Goal: Task Accomplishment & Management: Use online tool/utility

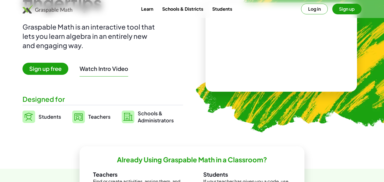
scroll to position [62, 0]
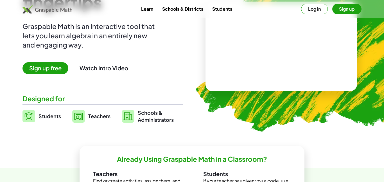
click at [46, 117] on span "Students" at bounding box center [50, 116] width 23 height 6
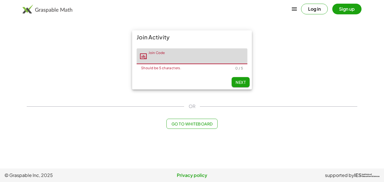
click at [206, 121] on button "Go to Whiteboard" at bounding box center [192, 124] width 51 height 10
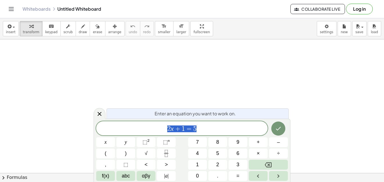
scroll to position [0, 0]
click at [81, 27] on icon "button" at bounding box center [83, 26] width 4 height 7
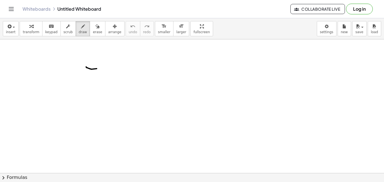
drag, startPoint x: 86, startPoint y: 67, endPoint x: 104, endPoint y: 67, distance: 17.7
drag, startPoint x: 177, startPoint y: 59, endPoint x: 177, endPoint y: 66, distance: 7.9
drag, startPoint x: 192, startPoint y: 57, endPoint x: 195, endPoint y: 59, distance: 3.4
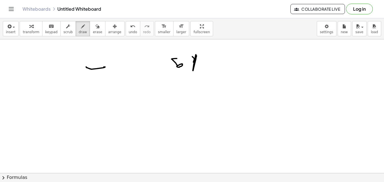
drag, startPoint x: 112, startPoint y: 116, endPoint x: 134, endPoint y: 104, distance: 24.9
drag, startPoint x: 112, startPoint y: 117, endPoint x: 162, endPoint y: 110, distance: 50.8
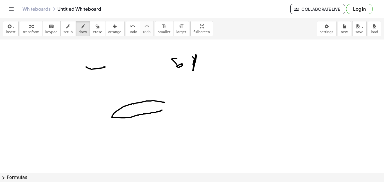
drag, startPoint x: 133, startPoint y: 104, endPoint x: 165, endPoint y: 102, distance: 31.2
drag, startPoint x: 165, startPoint y: 103, endPoint x: 174, endPoint y: 117, distance: 16.6
drag, startPoint x: 163, startPoint y: 110, endPoint x: 171, endPoint y: 118, distance: 11.5
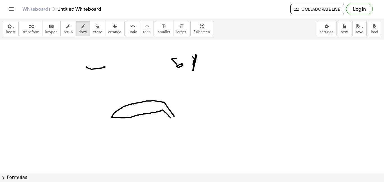
drag, startPoint x: 171, startPoint y: 120, endPoint x: 177, endPoint y: 122, distance: 5.7
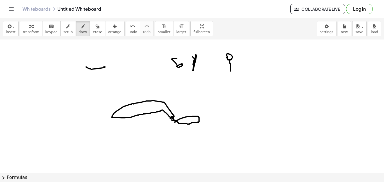
drag, startPoint x: 230, startPoint y: 61, endPoint x: 230, endPoint y: 72, distance: 11.3
drag, startPoint x: 230, startPoint y: 72, endPoint x: 228, endPoint y: 83, distance: 10.9
drag, startPoint x: 231, startPoint y: 73, endPoint x: 237, endPoint y: 81, distance: 10.3
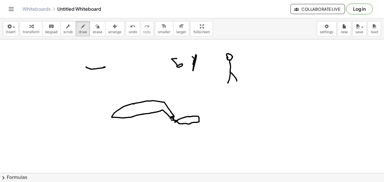
drag, startPoint x: 230, startPoint y: 65, endPoint x: 226, endPoint y: 69, distance: 5.6
drag, startPoint x: 231, startPoint y: 64, endPoint x: 239, endPoint y: 70, distance: 10.1
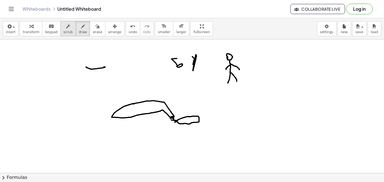
click at [66, 24] on icon "button" at bounding box center [68, 26] width 4 height 7
click at [91, 35] on button "erase" at bounding box center [97, 28] width 15 height 15
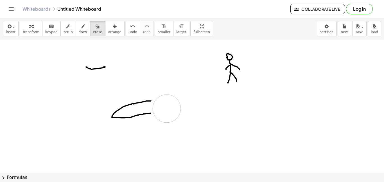
drag, startPoint x: 202, startPoint y: 57, endPoint x: 167, endPoint y: 109, distance: 62.8
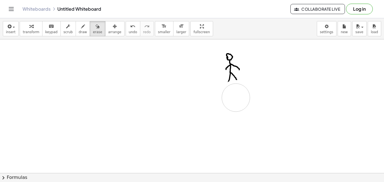
drag, startPoint x: 293, startPoint y: 69, endPoint x: 236, endPoint y: 98, distance: 63.8
click at [80, 24] on div "button" at bounding box center [83, 26] width 8 height 7
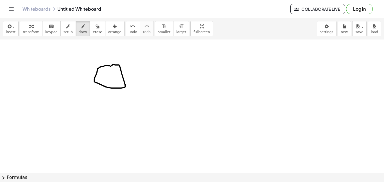
drag, startPoint x: 109, startPoint y: 88, endPoint x: 108, endPoint y: 140, distance: 51.8
drag, startPoint x: 108, startPoint y: 140, endPoint x: 73, endPoint y: 181, distance: 55.1
click at [73, 181] on div "insert select one: Math Expression Function Text Youtube Video Graphing Geometr…" at bounding box center [192, 100] width 384 height 164
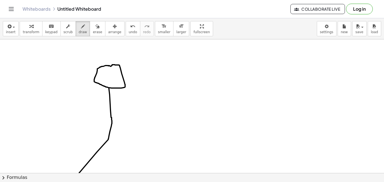
drag, startPoint x: 109, startPoint y: 141, endPoint x: 111, endPoint y: 138, distance: 3.2
drag, startPoint x: 109, startPoint y: 141, endPoint x: 127, endPoint y: 162, distance: 27.9
drag, startPoint x: 111, startPoint y: 100, endPoint x: 134, endPoint y: 120, distance: 30.9
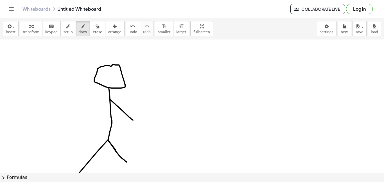
drag, startPoint x: 109, startPoint y: 100, endPoint x: 81, endPoint y: 141, distance: 49.5
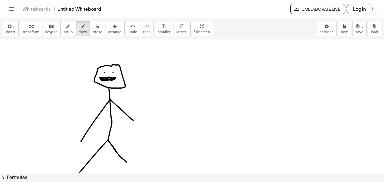
drag, startPoint x: 101, startPoint y: 79, endPoint x: 106, endPoint y: 79, distance: 5.1
click at [98, 30] on button "erase" at bounding box center [97, 28] width 15 height 15
drag, startPoint x: 215, startPoint y: 102, endPoint x: 127, endPoint y: 104, distance: 87.8
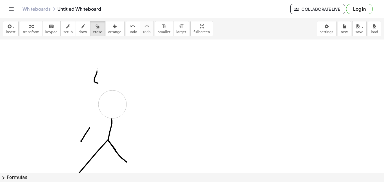
drag, startPoint x: 111, startPoint y: 69, endPoint x: 112, endPoint y: 105, distance: 36.0
drag, startPoint x: 99, startPoint y: 62, endPoint x: 86, endPoint y: 130, distance: 69.3
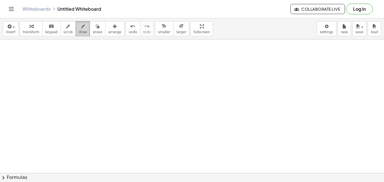
click at [79, 30] on span "draw" at bounding box center [83, 32] width 8 height 4
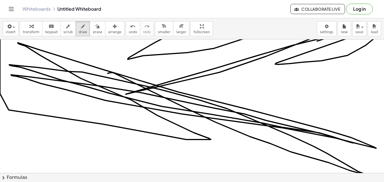
drag, startPoint x: 108, startPoint y: 73, endPoint x: 317, endPoint y: 41, distance: 211.9
click at [179, 28] on icon "format_size" at bounding box center [181, 26] width 5 height 7
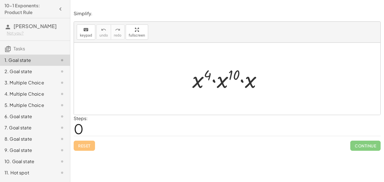
click at [80, 132] on span "0" at bounding box center [79, 128] width 10 height 17
click at [120, 123] on div "Steps: 0" at bounding box center [227, 125] width 307 height 21
click at [122, 131] on div "Steps: 0" at bounding box center [227, 125] width 307 height 21
drag, startPoint x: 193, startPoint y: 79, endPoint x: 223, endPoint y: 82, distance: 30.5
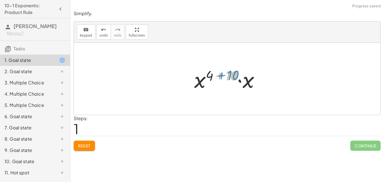
click at [220, 76] on div at bounding box center [229, 78] width 75 height 29
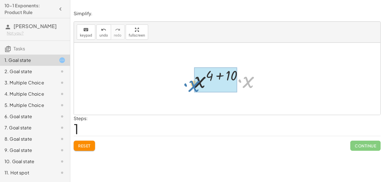
drag, startPoint x: 250, startPoint y: 84, endPoint x: 199, endPoint y: 87, distance: 51.3
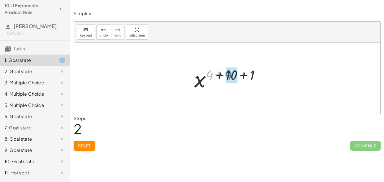
drag, startPoint x: 209, startPoint y: 80, endPoint x: 229, endPoint y: 79, distance: 19.4
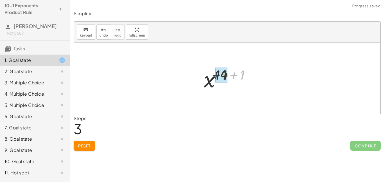
drag, startPoint x: 240, startPoint y: 76, endPoint x: 221, endPoint y: 76, distance: 18.6
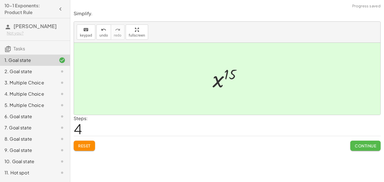
click at [372, 143] on button "Continue" at bounding box center [365, 146] width 30 height 10
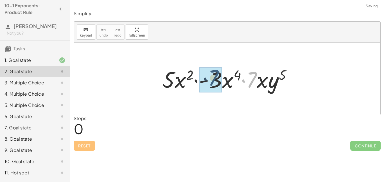
drag, startPoint x: 249, startPoint y: 79, endPoint x: 210, endPoint y: 78, distance: 38.8
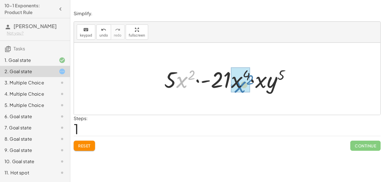
drag, startPoint x: 181, startPoint y: 82, endPoint x: 239, endPoint y: 86, distance: 58.4
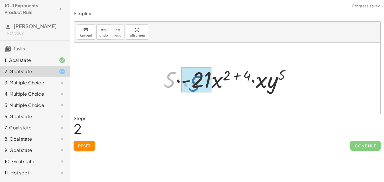
drag, startPoint x: 172, startPoint y: 78, endPoint x: 198, endPoint y: 82, distance: 25.6
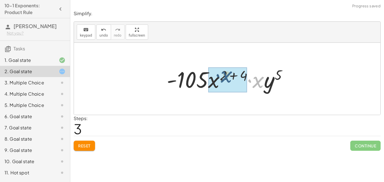
drag, startPoint x: 258, startPoint y: 82, endPoint x: 225, endPoint y: 77, distance: 33.3
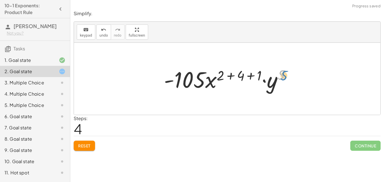
drag, startPoint x: 280, startPoint y: 75, endPoint x: 283, endPoint y: 75, distance: 3.1
click at [283, 75] on div at bounding box center [229, 78] width 136 height 29
drag, startPoint x: 244, startPoint y: 76, endPoint x: 229, endPoint y: 73, distance: 16.0
click at [229, 73] on div at bounding box center [229, 78] width 136 height 29
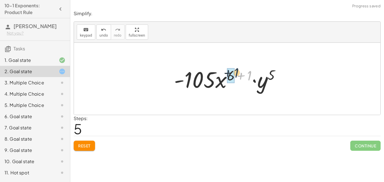
drag, startPoint x: 249, startPoint y: 75, endPoint x: 234, endPoint y: 72, distance: 15.5
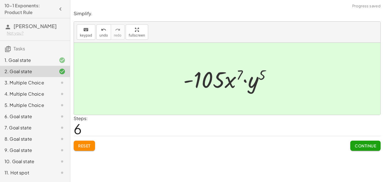
click at [373, 147] on span "Continue" at bounding box center [365, 145] width 21 height 5
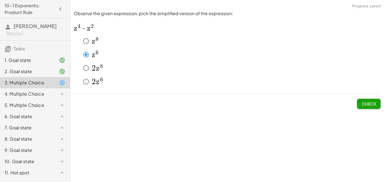
click at [372, 106] on span "Check" at bounding box center [369, 103] width 15 height 5
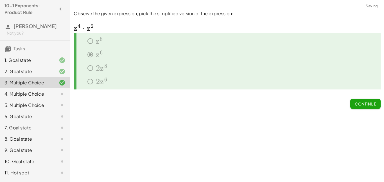
click at [362, 101] on span "Continue" at bounding box center [365, 103] width 21 height 5
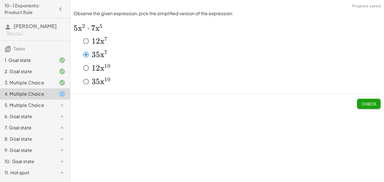
click at [376, 100] on button "Check" at bounding box center [369, 104] width 24 height 10
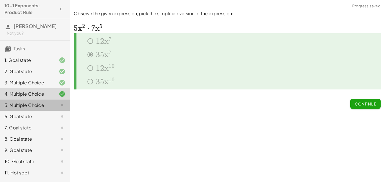
click at [38, 108] on div "5. Multiple Choice" at bounding box center [27, 105] width 45 height 7
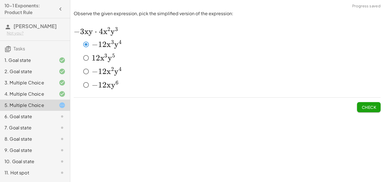
click at [368, 108] on span "Check" at bounding box center [369, 107] width 15 height 5
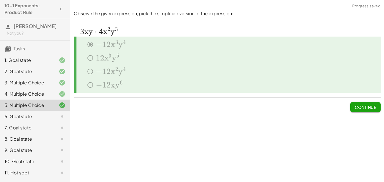
click at [371, 107] on span "Continue" at bounding box center [365, 107] width 21 height 5
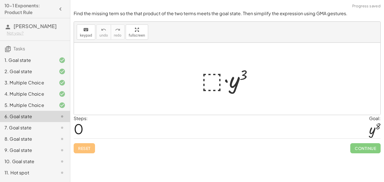
click at [208, 78] on div at bounding box center [230, 78] width 62 height 29
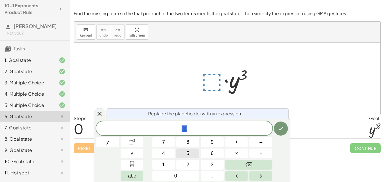
scroll to position [1, 0]
click at [129, 139] on span "⬚" at bounding box center [131, 142] width 5 height 6
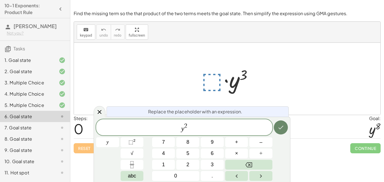
click at [278, 126] on icon "Done" at bounding box center [281, 127] width 7 height 7
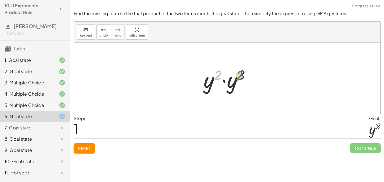
drag, startPoint x: 221, startPoint y: 75, endPoint x: 253, endPoint y: 73, distance: 32.7
click at [253, 73] on div at bounding box center [229, 78] width 57 height 29
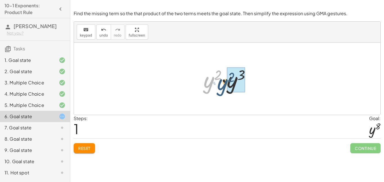
drag, startPoint x: 210, startPoint y: 84, endPoint x: 228, endPoint y: 86, distance: 17.8
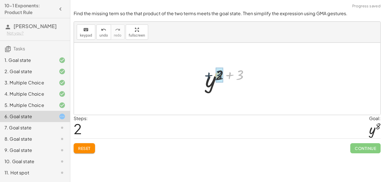
drag, startPoint x: 242, startPoint y: 75, endPoint x: 221, endPoint y: 76, distance: 20.8
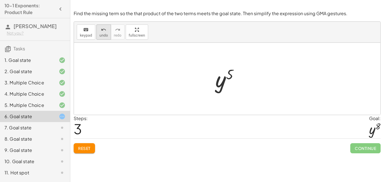
click at [98, 30] on button "undo undo" at bounding box center [103, 31] width 15 height 15
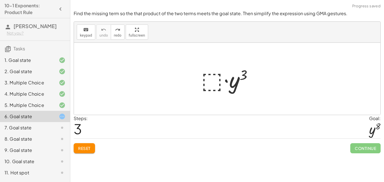
click at [217, 76] on div at bounding box center [230, 78] width 62 height 29
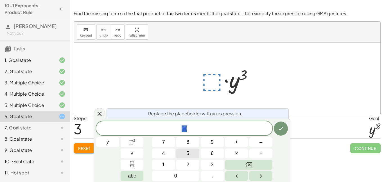
click at [188, 152] on span "5" at bounding box center [187, 154] width 3 height 8
click at [136, 140] on button "⬚ 2" at bounding box center [132, 142] width 23 height 10
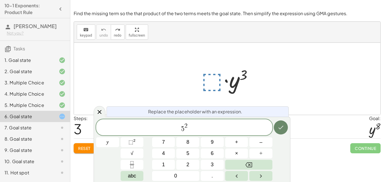
click at [277, 131] on button "Done" at bounding box center [281, 127] width 14 height 14
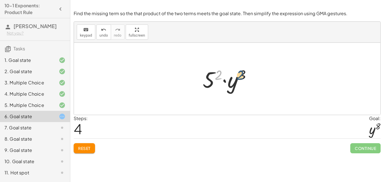
drag, startPoint x: 219, startPoint y: 75, endPoint x: 244, endPoint y: 75, distance: 24.8
click at [244, 75] on div at bounding box center [229, 78] width 59 height 29
drag, startPoint x: 212, startPoint y: 83, endPoint x: 238, endPoint y: 87, distance: 26.5
click at [238, 87] on div at bounding box center [229, 78] width 59 height 29
click at [233, 82] on div at bounding box center [229, 78] width 59 height 29
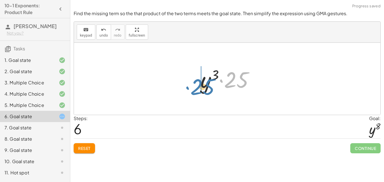
drag, startPoint x: 233, startPoint y: 82, endPoint x: 198, endPoint y: 90, distance: 35.4
click at [198, 90] on div at bounding box center [230, 78] width 64 height 29
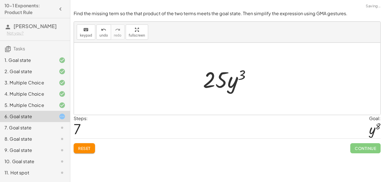
click at [237, 83] on div at bounding box center [229, 78] width 58 height 29
click at [234, 82] on div at bounding box center [229, 78] width 58 height 29
drag, startPoint x: 217, startPoint y: 81, endPoint x: 222, endPoint y: 82, distance: 5.5
click at [222, 82] on div at bounding box center [229, 78] width 58 height 29
click at [101, 35] on span "undo" at bounding box center [104, 35] width 8 height 4
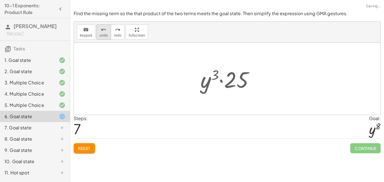
click at [101, 35] on span "undo" at bounding box center [104, 35] width 8 height 4
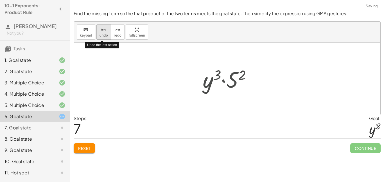
click at [101, 35] on span "undo" at bounding box center [104, 35] width 8 height 4
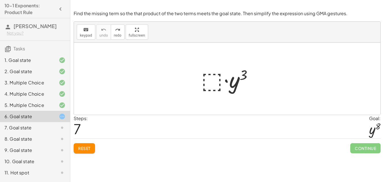
click at [201, 82] on div at bounding box center [230, 78] width 62 height 29
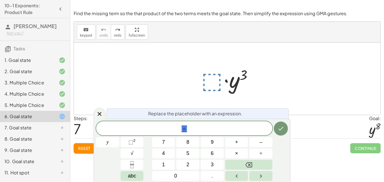
scroll to position [1, 0]
click at [135, 139] on sup "2" at bounding box center [134, 140] width 2 height 4
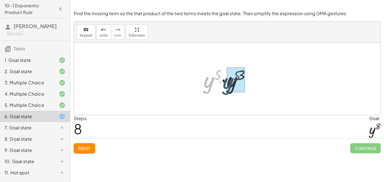
drag, startPoint x: 213, startPoint y: 82, endPoint x: 233, endPoint y: 83, distance: 19.7
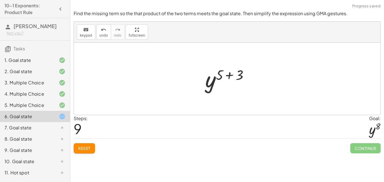
click at [233, 77] on div at bounding box center [230, 79] width 54 height 28
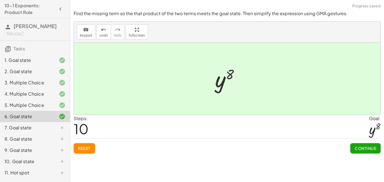
click at [376, 148] on span "Continue" at bounding box center [365, 148] width 21 height 5
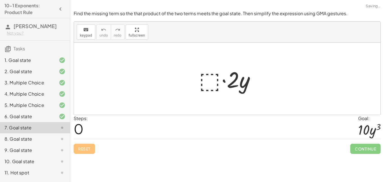
click at [213, 80] on div at bounding box center [229, 78] width 66 height 29
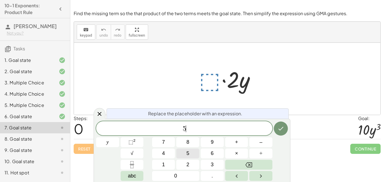
scroll to position [2, 0]
click at [134, 140] on sup "2" at bounding box center [134, 140] width 2 height 4
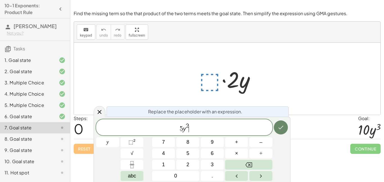
click at [286, 126] on button "Done" at bounding box center [281, 127] width 14 height 14
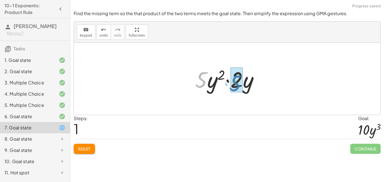
drag, startPoint x: 202, startPoint y: 79, endPoint x: 237, endPoint y: 82, distance: 34.8
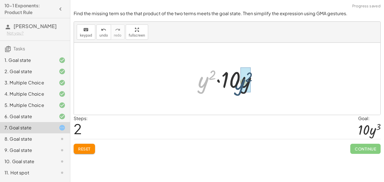
drag, startPoint x: 204, startPoint y: 85, endPoint x: 244, endPoint y: 87, distance: 39.1
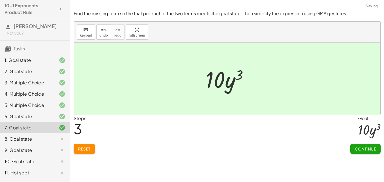
click at [365, 144] on button "Continue" at bounding box center [365, 149] width 30 height 10
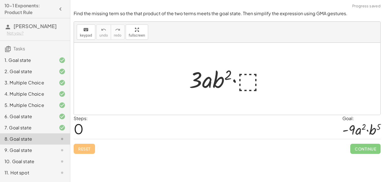
click at [245, 76] on div at bounding box center [229, 78] width 86 height 29
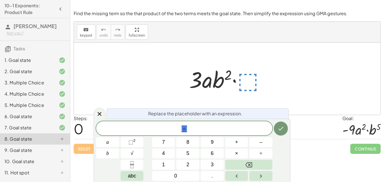
scroll to position [10, 0]
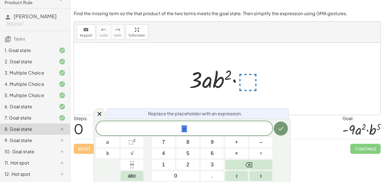
click at [196, 131] on span "⬚" at bounding box center [184, 129] width 176 height 8
click at [136, 142] on span "⬚ 2" at bounding box center [132, 142] width 7 height 8
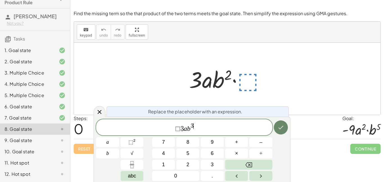
click at [281, 128] on icon "Done" at bounding box center [281, 128] width 5 height 4
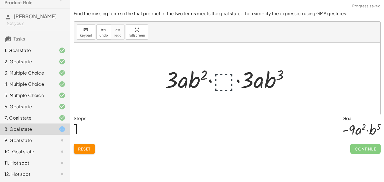
drag, startPoint x: 226, startPoint y: 75, endPoint x: 233, endPoint y: 78, distance: 7.8
click at [233, 78] on div at bounding box center [229, 78] width 134 height 29
drag, startPoint x: 233, startPoint y: 78, endPoint x: 281, endPoint y: 80, distance: 48.4
click at [281, 80] on div at bounding box center [229, 78] width 134 height 29
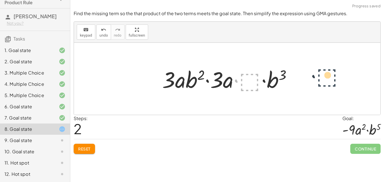
drag, startPoint x: 253, startPoint y: 74, endPoint x: 331, endPoint y: 70, distance: 78.6
click at [331, 70] on div "· 3 · a · b 2 · ⬚ · 3 · a · b 2 · ⬚ · 3 · a · b 3 · ⬚ · 3 · a · b 2 · ⬚ · 3 · a…" at bounding box center [227, 79] width 307 height 72
drag, startPoint x: 250, startPoint y: 75, endPoint x: 112, endPoint y: 67, distance: 138.6
click at [112, 67] on div "· 3 · a · b 2 · ⬚ · 3 · a · b 2 · ⬚ · 3 · a · b 3 · ⬚ · 3 · a · b 2 · ⬚ · 3 · a…" at bounding box center [227, 79] width 307 height 72
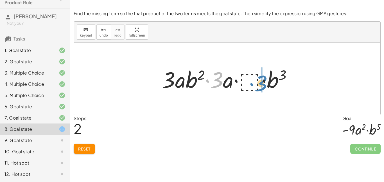
drag, startPoint x: 214, startPoint y: 80, endPoint x: 259, endPoint y: 83, distance: 44.6
click at [259, 83] on div at bounding box center [229, 78] width 140 height 29
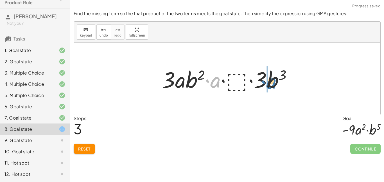
drag, startPoint x: 217, startPoint y: 82, endPoint x: 273, endPoint y: 82, distance: 55.7
click at [273, 82] on div at bounding box center [229, 78] width 140 height 29
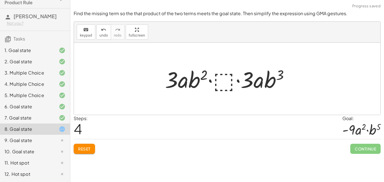
drag, startPoint x: 241, startPoint y: 61, endPoint x: 245, endPoint y: 67, distance: 7.0
click at [245, 67] on div "· 3 · a · b 2 · ⬚ · 3 · a · b 2 · ⬚ · 3 · a · b 3 · 3 · a · b 2 · 3 · a · ⬚ · b…" at bounding box center [227, 79] width 307 height 72
click at [221, 84] on div at bounding box center [229, 78] width 134 height 29
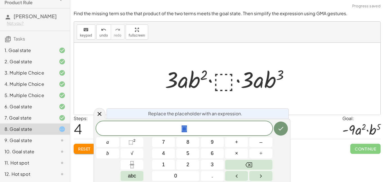
scroll to position [4, 0]
click at [242, 55] on div at bounding box center [227, 79] width 307 height 72
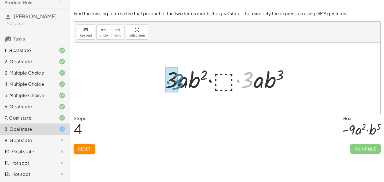
drag, startPoint x: 244, startPoint y: 73, endPoint x: 168, endPoint y: 74, distance: 76.2
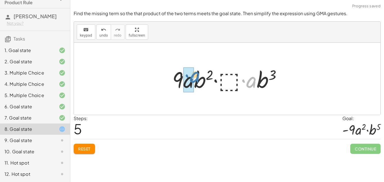
drag, startPoint x: 256, startPoint y: 83, endPoint x: 198, endPoint y: 77, distance: 57.9
click at [198, 77] on div at bounding box center [230, 78] width 120 height 29
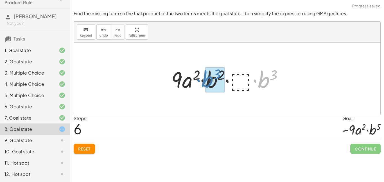
drag, startPoint x: 265, startPoint y: 82, endPoint x: 208, endPoint y: 82, distance: 56.8
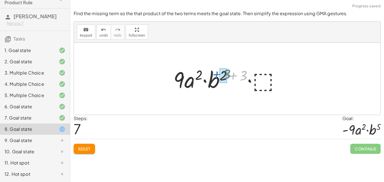
drag, startPoint x: 246, startPoint y: 75, endPoint x: 228, endPoint y: 74, distance: 17.5
click at [228, 74] on div at bounding box center [229, 78] width 117 height 29
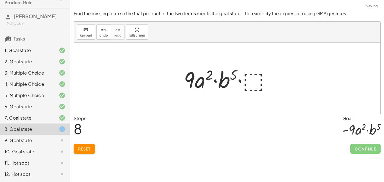
click at [252, 83] on div at bounding box center [229, 78] width 97 height 29
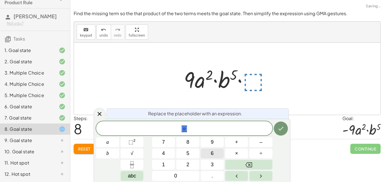
scroll to position [4, 0]
click at [283, 127] on icon "Done" at bounding box center [281, 128] width 7 height 7
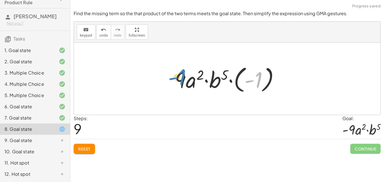
drag, startPoint x: 260, startPoint y: 82, endPoint x: 182, endPoint y: 80, distance: 77.7
click at [182, 80] on div at bounding box center [229, 78] width 114 height 31
drag, startPoint x: 250, startPoint y: 77, endPoint x: 190, endPoint y: 71, distance: 59.9
click at [190, 71] on div at bounding box center [229, 78] width 114 height 31
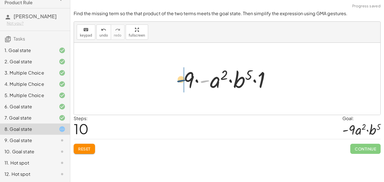
drag, startPoint x: 206, startPoint y: 82, endPoint x: 179, endPoint y: 81, distance: 27.3
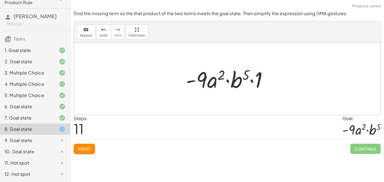
click at [262, 82] on div at bounding box center [229, 78] width 92 height 29
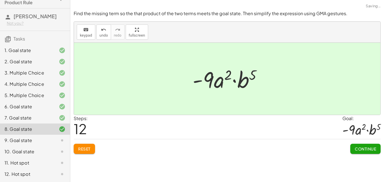
click at [376, 150] on span "Continue" at bounding box center [365, 148] width 21 height 5
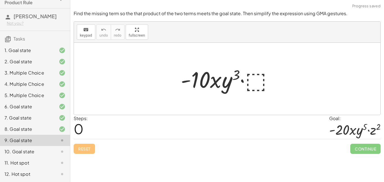
click at [257, 88] on div at bounding box center [229, 78] width 102 height 29
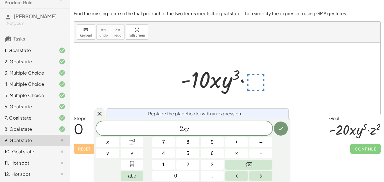
scroll to position [5, 0]
click at [132, 143] on span "⬚" at bounding box center [131, 142] width 5 height 6
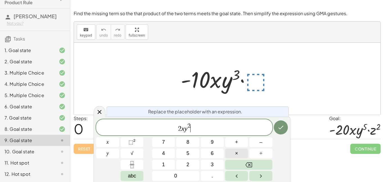
click at [241, 153] on button "×" at bounding box center [236, 154] width 23 height 10
click at [138, 140] on button "⬚ 2" at bounding box center [132, 142] width 23 height 10
click at [280, 129] on icon "Done" at bounding box center [281, 127] width 7 height 7
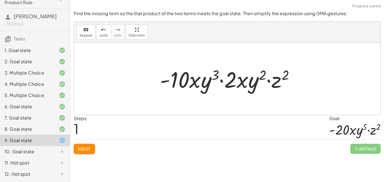
click at [220, 90] on div at bounding box center [229, 78] width 145 height 29
click at [195, 84] on div at bounding box center [229, 78] width 145 height 29
click at [180, 80] on div at bounding box center [229, 78] width 145 height 29
click at [225, 82] on div at bounding box center [229, 78] width 145 height 29
click at [222, 81] on div at bounding box center [229, 78] width 145 height 29
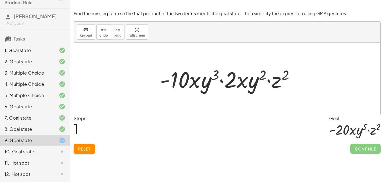
click at [249, 83] on div at bounding box center [229, 78] width 145 height 29
drag, startPoint x: 251, startPoint y: 81, endPoint x: 206, endPoint y: 83, distance: 45.6
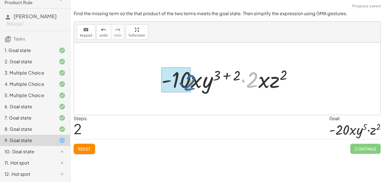
drag, startPoint x: 253, startPoint y: 83, endPoint x: 187, endPoint y: 84, distance: 66.1
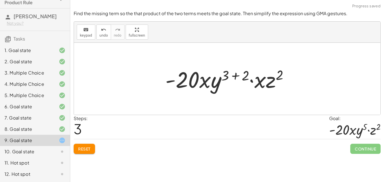
click at [234, 77] on div at bounding box center [230, 78] width 134 height 29
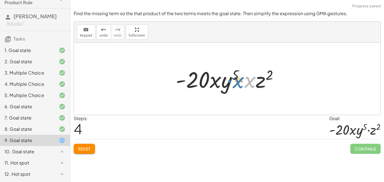
drag, startPoint x: 250, startPoint y: 83, endPoint x: 237, endPoint y: 83, distance: 13.8
click at [237, 83] on div at bounding box center [229, 78] width 113 height 29
drag, startPoint x: 251, startPoint y: 84, endPoint x: 220, endPoint y: 87, distance: 31.0
click at [226, 74] on div at bounding box center [229, 78] width 114 height 29
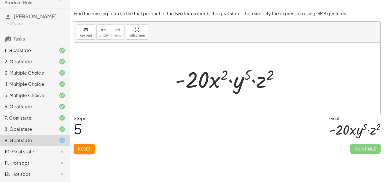
click at [213, 82] on div at bounding box center [229, 78] width 114 height 29
drag, startPoint x: 217, startPoint y: 84, endPoint x: 219, endPoint y: 87, distance: 4.2
click at [219, 87] on div at bounding box center [229, 78] width 114 height 29
click at [102, 36] on span "undo" at bounding box center [104, 35] width 8 height 4
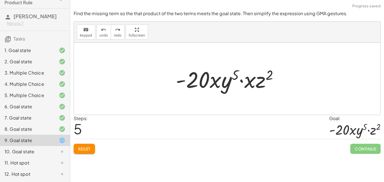
click at [249, 80] on div at bounding box center [229, 78] width 113 height 29
click at [257, 84] on div at bounding box center [229, 78] width 113 height 29
click at [254, 82] on div at bounding box center [229, 78] width 113 height 29
drag, startPoint x: 252, startPoint y: 82, endPoint x: 311, endPoint y: 80, distance: 58.8
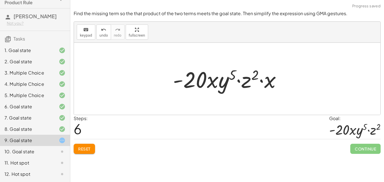
click at [274, 79] on div at bounding box center [229, 78] width 118 height 29
drag, startPoint x: 254, startPoint y: 76, endPoint x: 231, endPoint y: 77, distance: 23.3
click at [231, 77] on div at bounding box center [229, 78] width 118 height 29
click at [248, 86] on div at bounding box center [229, 78] width 118 height 29
click at [272, 84] on div at bounding box center [229, 78] width 118 height 29
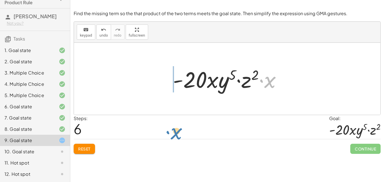
drag, startPoint x: 272, startPoint y: 84, endPoint x: 178, endPoint y: 134, distance: 107.0
click at [0, 0] on div "Find the missing term so the that product of the two terms meets the goal state…" at bounding box center [0, 0] width 0 height 0
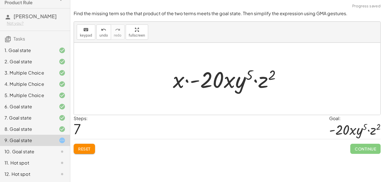
click at [179, 84] on div at bounding box center [229, 78] width 118 height 29
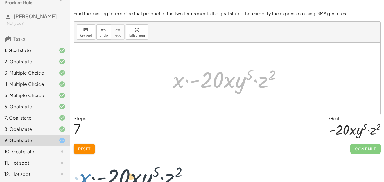
drag, startPoint x: 179, startPoint y: 84, endPoint x: 79, endPoint y: 177, distance: 136.3
click at [79, 177] on div "Simplify. keyboard keypad undo undo redo redo fullscreen · x 4 · x 10 · x · x (…" at bounding box center [227, 91] width 314 height 182
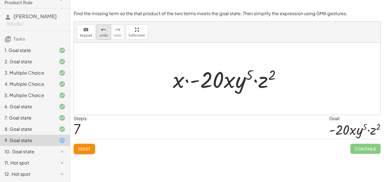
click at [100, 33] on span "undo" at bounding box center [104, 35] width 8 height 4
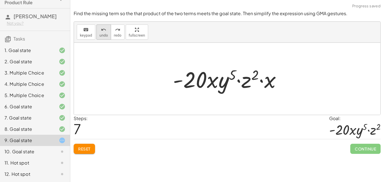
click at [105, 31] on div "undo" at bounding box center [104, 29] width 8 height 7
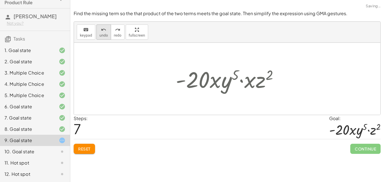
click at [105, 31] on div "undo" at bounding box center [104, 29] width 8 height 7
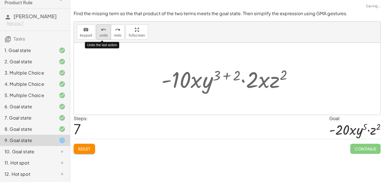
click at [105, 31] on div "undo" at bounding box center [104, 29] width 8 height 7
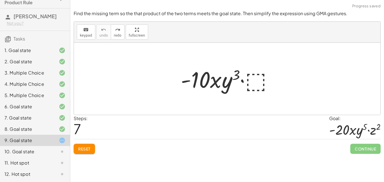
click at [263, 81] on div at bounding box center [229, 78] width 102 height 29
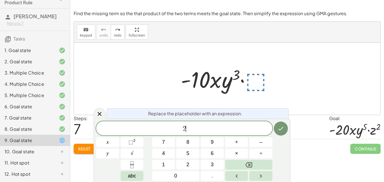
scroll to position [6, 0]
click at [126, 140] on button "⬚ 2" at bounding box center [132, 142] width 23 height 10
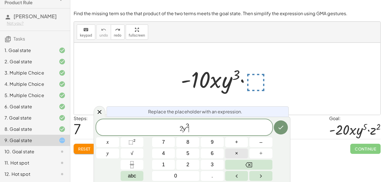
click at [240, 152] on button "×" at bounding box center [236, 154] width 23 height 10
click at [135, 143] on span "⬚ 2" at bounding box center [132, 142] width 7 height 8
click at [279, 129] on icon "Done" at bounding box center [281, 127] width 7 height 7
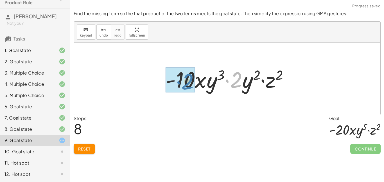
drag, startPoint x: 236, startPoint y: 80, endPoint x: 187, endPoint y: 82, distance: 49.0
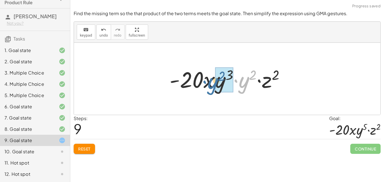
drag, startPoint x: 242, startPoint y: 85, endPoint x: 214, endPoint y: 87, distance: 27.3
click at [214, 87] on div at bounding box center [229, 78] width 125 height 29
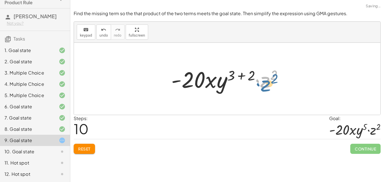
click at [269, 84] on div at bounding box center [229, 78] width 122 height 29
click at [243, 77] on div at bounding box center [229, 78] width 122 height 29
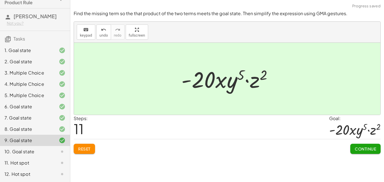
click at [366, 153] on button "Continue" at bounding box center [365, 149] width 30 height 10
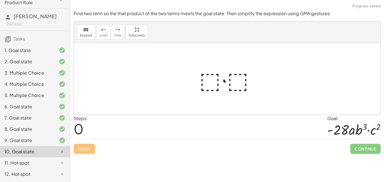
click at [238, 81] on div at bounding box center [230, 78] width 66 height 29
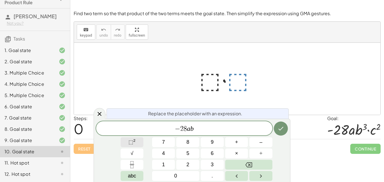
click at [138, 141] on button "⬚ 2" at bounding box center [132, 142] width 23 height 10
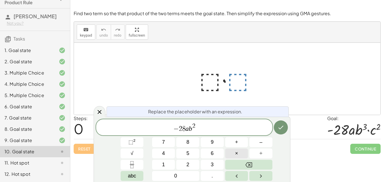
click at [244, 152] on button "×" at bounding box center [236, 154] width 23 height 10
click at [136, 144] on span "⬚ 2" at bounding box center [132, 142] width 7 height 8
click at [280, 127] on icon "Done" at bounding box center [281, 127] width 7 height 7
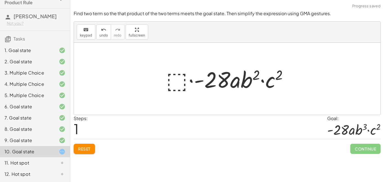
click at [173, 80] on div at bounding box center [229, 78] width 132 height 29
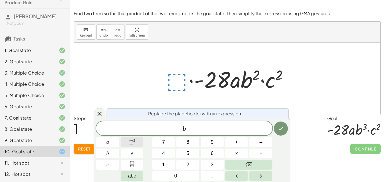
click at [130, 142] on span "⬚" at bounding box center [131, 142] width 5 height 6
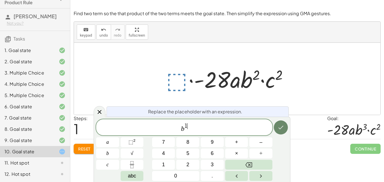
click at [284, 123] on button "Done" at bounding box center [281, 127] width 14 height 14
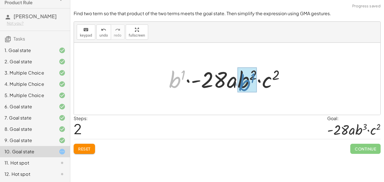
drag, startPoint x: 174, startPoint y: 82, endPoint x: 243, endPoint y: 85, distance: 69.0
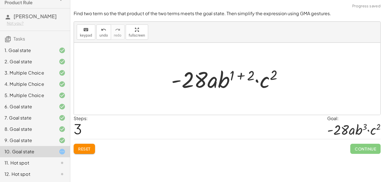
click at [242, 77] on div at bounding box center [229, 78] width 122 height 29
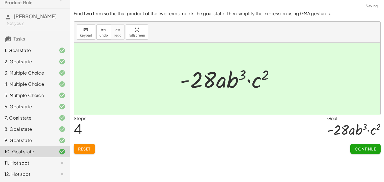
click at [359, 149] on span "Continue" at bounding box center [365, 148] width 21 height 5
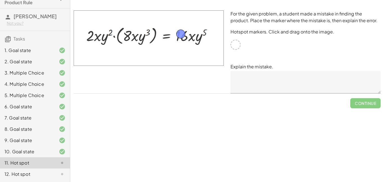
drag, startPoint x: 236, startPoint y: 44, endPoint x: 182, endPoint y: 34, distance: 55.6
drag, startPoint x: 182, startPoint y: 34, endPoint x: 237, endPoint y: 45, distance: 56.4
click at [248, 73] on textarea at bounding box center [306, 82] width 150 height 23
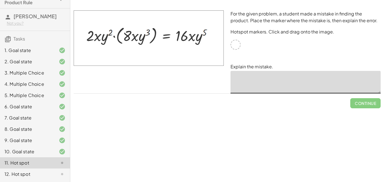
click at [54, 177] on div at bounding box center [58, 174] width 16 height 7
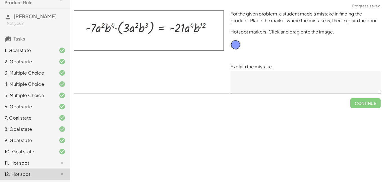
click at [66, 163] on div "11. Hot spot" at bounding box center [35, 162] width 70 height 11
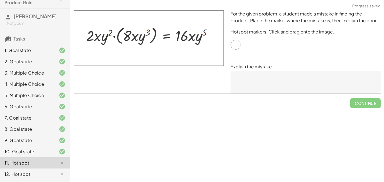
click at [261, 89] on textarea at bounding box center [306, 82] width 150 height 23
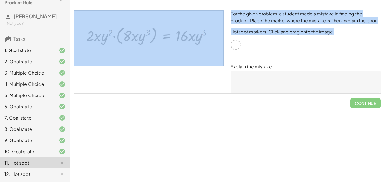
drag, startPoint x: 232, startPoint y: 46, endPoint x: 194, endPoint y: 60, distance: 40.8
click at [194, 60] on div "For the given problem, a student made a mistake in finding the product. Place t…" at bounding box center [227, 52] width 314 height 90
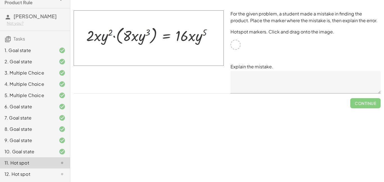
click at [45, 170] on div "12. Hot spot" at bounding box center [35, 173] width 70 height 11
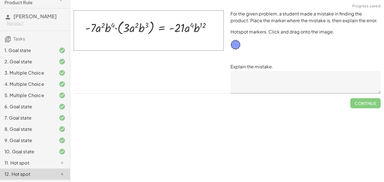
click at [59, 161] on icon at bounding box center [62, 162] width 7 height 7
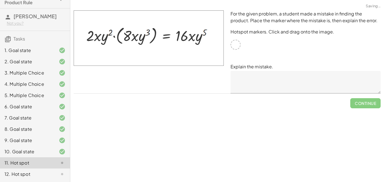
drag, startPoint x: 181, startPoint y: 29, endPoint x: 186, endPoint y: 49, distance: 20.6
click at [186, 49] on img at bounding box center [149, 37] width 150 height 55
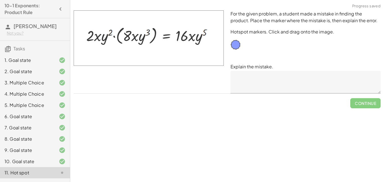
click at [203, 67] on div at bounding box center [148, 52] width 157 height 90
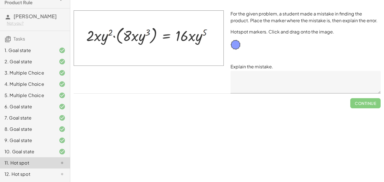
click at [48, 174] on div "12. Hot spot" at bounding box center [27, 174] width 45 height 7
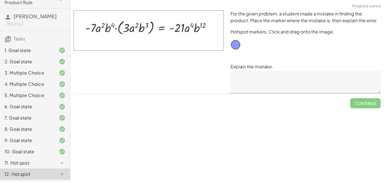
click at [41, 163] on div "11. Hot spot" at bounding box center [27, 162] width 45 height 7
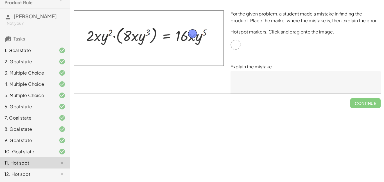
drag, startPoint x: 233, startPoint y: 44, endPoint x: 190, endPoint y: 33, distance: 44.1
click at [269, 82] on textarea at bounding box center [306, 82] width 150 height 23
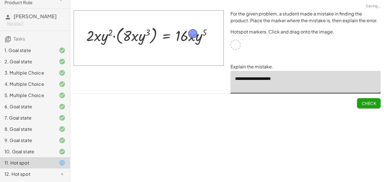
type textarea "**********"
click at [373, 104] on span "Check" at bounding box center [369, 103] width 15 height 5
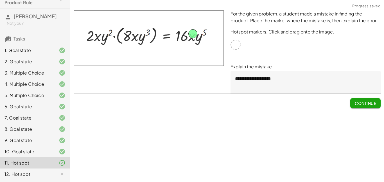
click at [55, 172] on div at bounding box center [58, 174] width 16 height 7
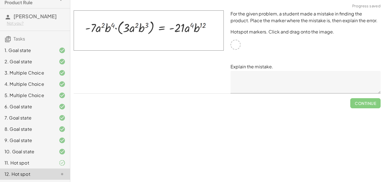
click at [237, 46] on div at bounding box center [236, 45] width 10 height 10
click at [35, 163] on div "11. Hot spot" at bounding box center [27, 162] width 45 height 7
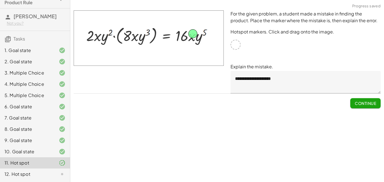
click at [37, 170] on div "12. Hot spot" at bounding box center [35, 173] width 70 height 11
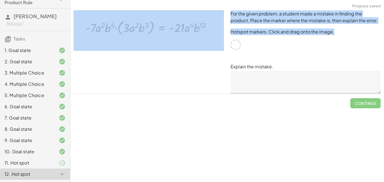
drag, startPoint x: 241, startPoint y: 44, endPoint x: 208, endPoint y: 33, distance: 33.7
click at [208, 33] on div "For the given problem, a student made a mistake in finding the product. Place t…" at bounding box center [227, 52] width 314 height 90
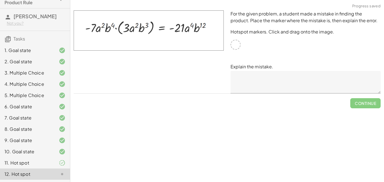
click at [226, 71] on div at bounding box center [148, 52] width 157 height 90
click at [248, 84] on textarea at bounding box center [306, 82] width 150 height 23
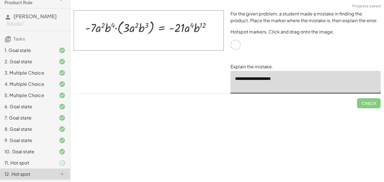
type textarea "**********"
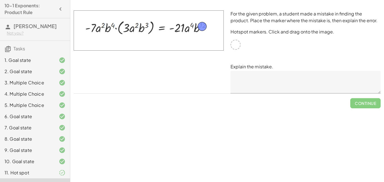
drag, startPoint x: 239, startPoint y: 44, endPoint x: 205, endPoint y: 25, distance: 38.1
click at [265, 79] on textarea at bounding box center [306, 82] width 150 height 23
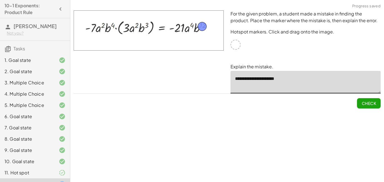
type textarea "**********"
click at [360, 103] on button "Check" at bounding box center [369, 103] width 24 height 10
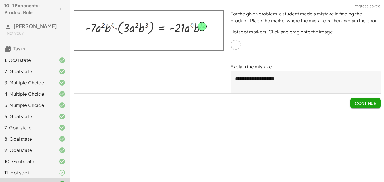
click at [368, 103] on span "Continue" at bounding box center [365, 103] width 21 height 5
